Goal: Navigation & Orientation: Find specific page/section

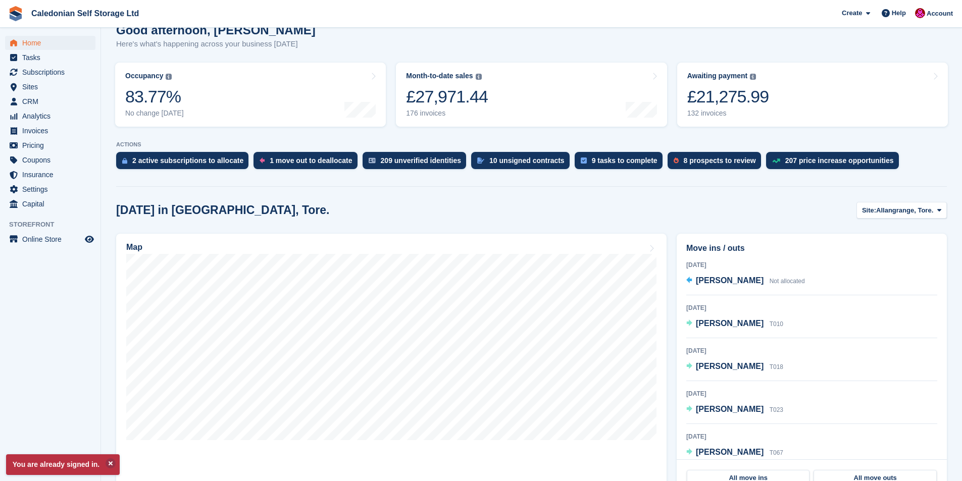
scroll to position [101, 0]
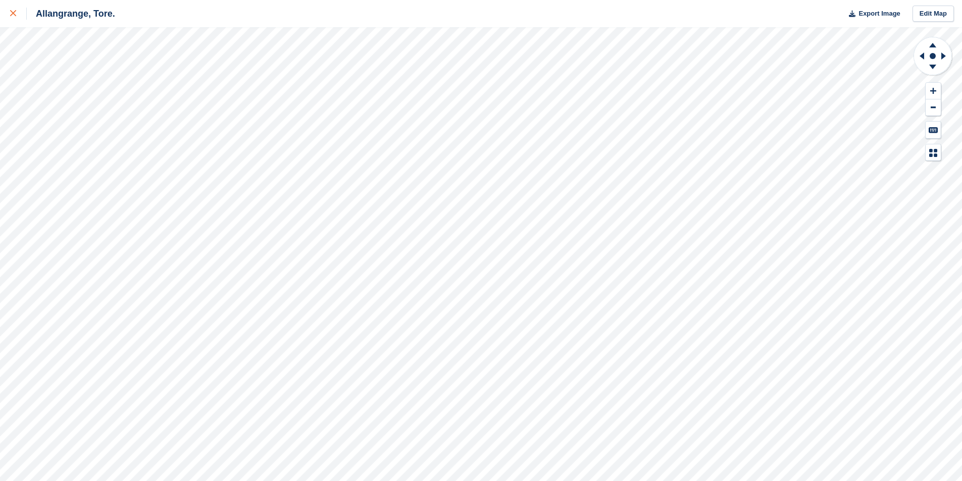
click at [16, 11] on icon at bounding box center [13, 13] width 6 height 6
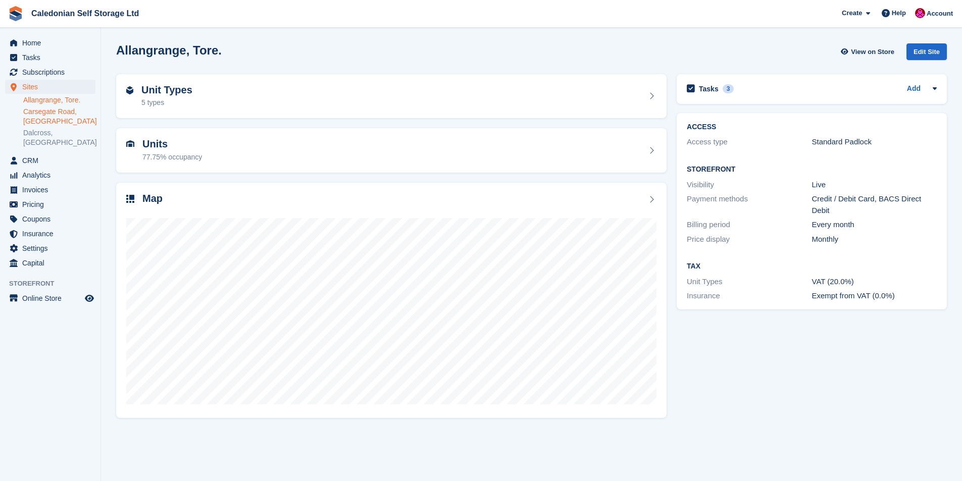
click at [50, 115] on link "Carsegate Road, [GEOGRAPHIC_DATA]" at bounding box center [59, 116] width 72 height 19
